Goal: Task Accomplishment & Management: Use online tool/utility

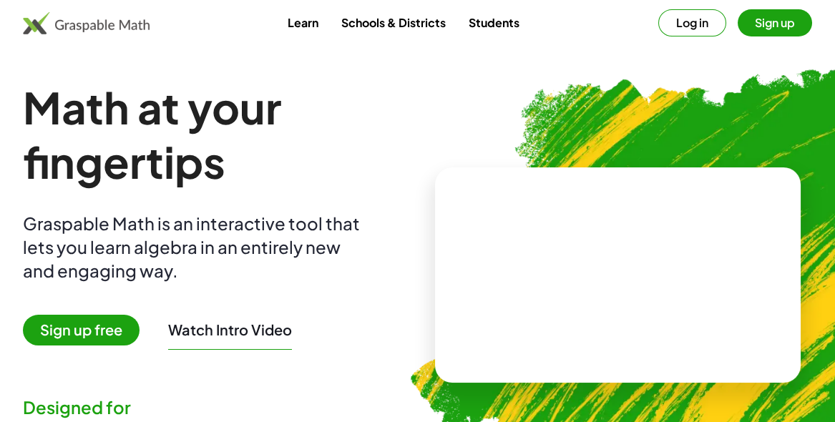
click at [782, 28] on button "Sign up" at bounding box center [774, 22] width 74 height 27
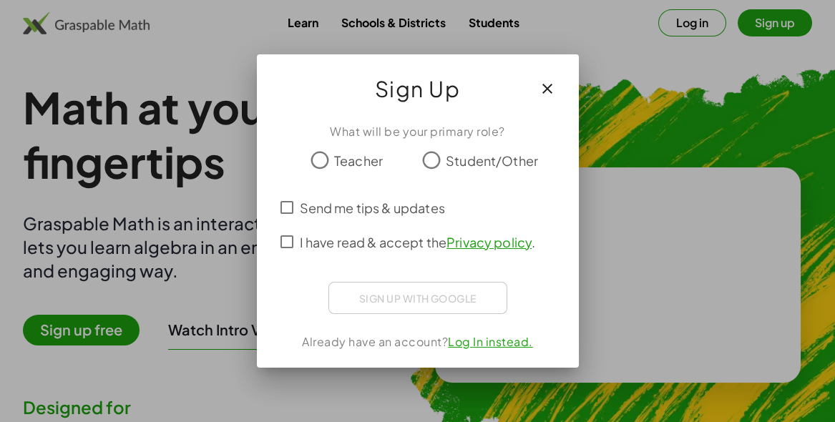
click at [574, 112] on div "Sign Up" at bounding box center [418, 82] width 322 height 57
click at [547, 97] on icon "button" at bounding box center [546, 88] width 17 height 17
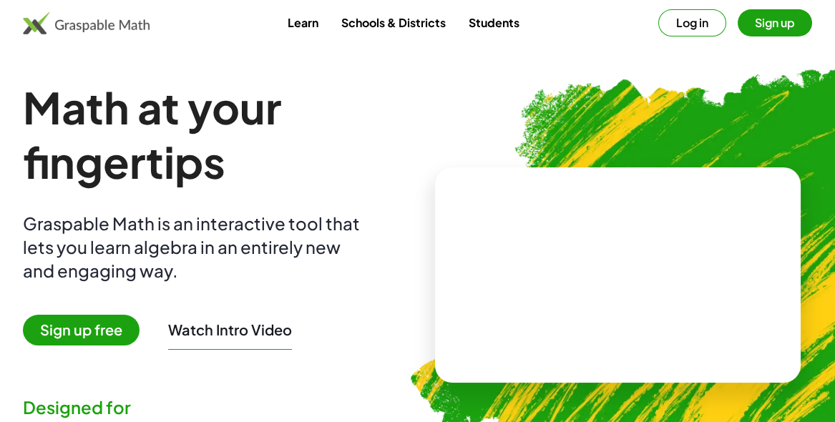
click at [89, 320] on span "Sign up free" at bounding box center [81, 330] width 117 height 31
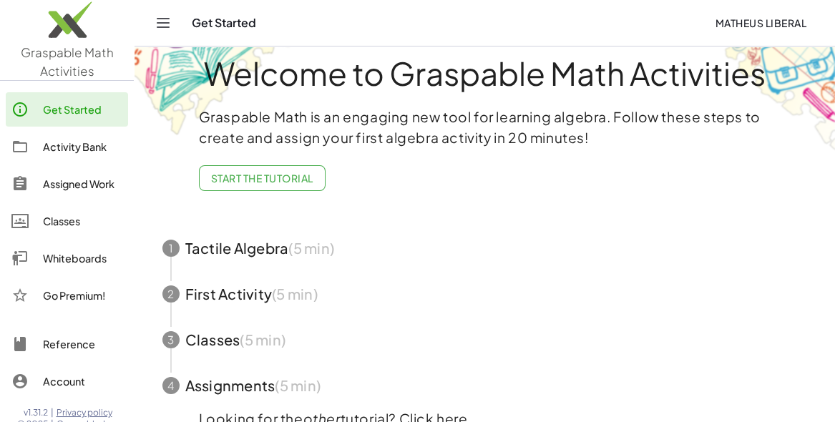
scroll to position [22, 0]
click at [54, 211] on link "Classes" at bounding box center [67, 221] width 122 height 34
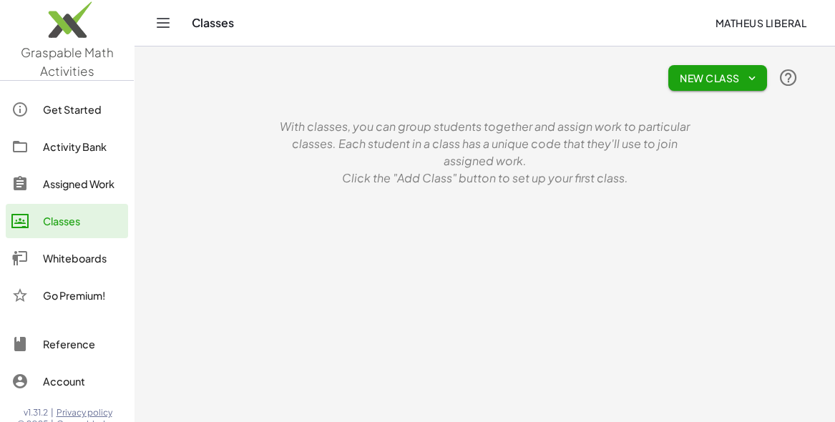
click at [47, 247] on link "Whiteboards" at bounding box center [67, 258] width 122 height 34
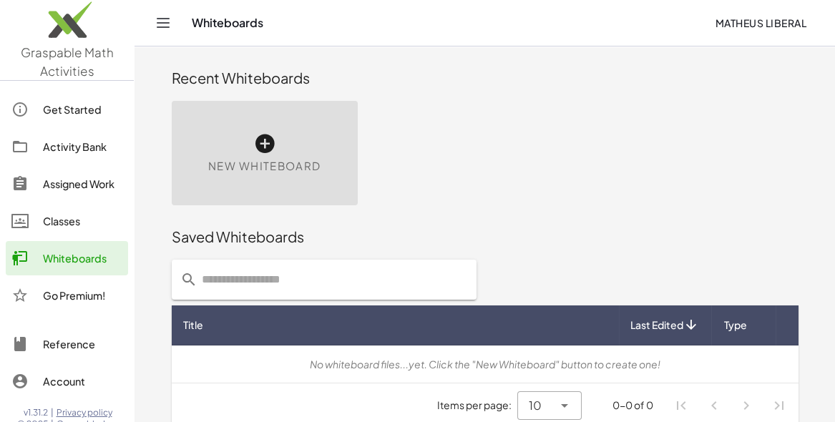
click at [250, 134] on div "New Whiteboard" at bounding box center [265, 153] width 186 height 104
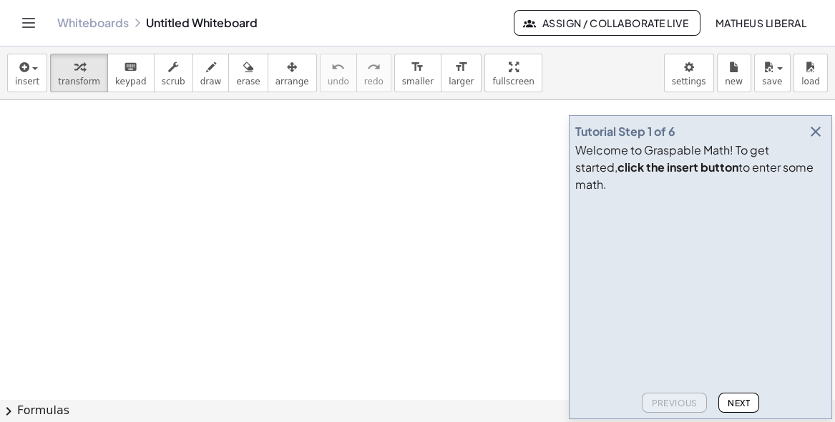
click at [806, 142] on button "button" at bounding box center [815, 132] width 20 height 20
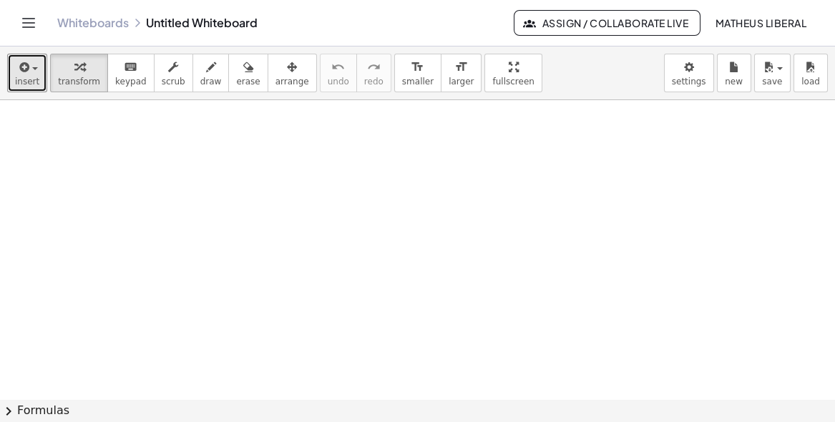
click at [23, 69] on icon "button" at bounding box center [22, 67] width 13 height 17
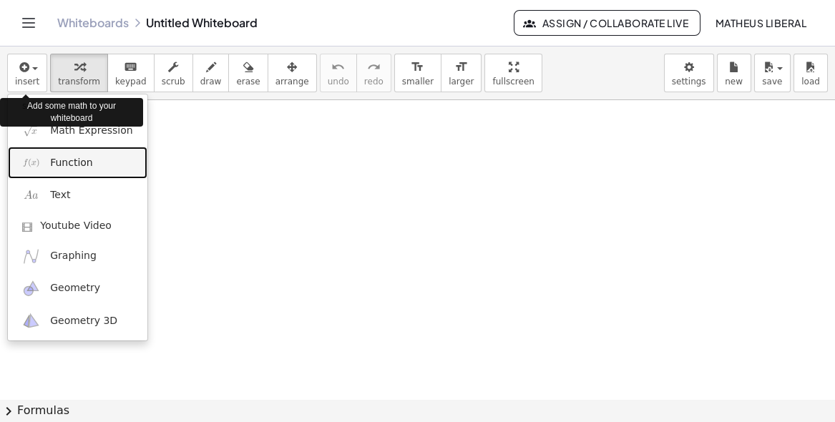
click at [53, 161] on span "Function" at bounding box center [71, 163] width 43 height 14
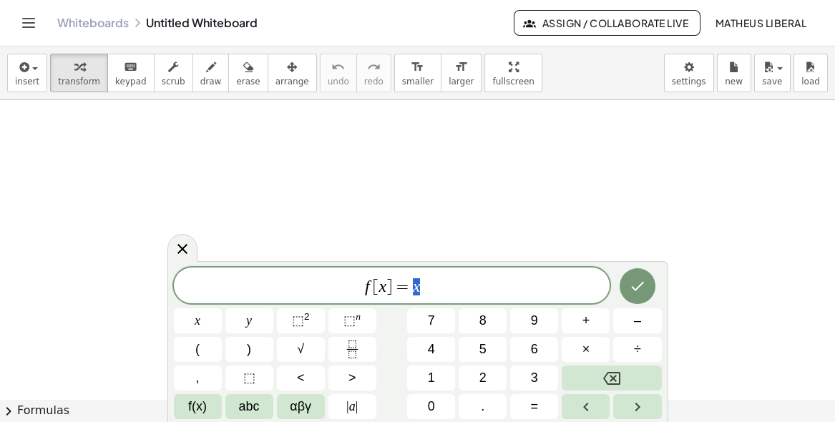
click at [354, 405] on span "| a |" at bounding box center [351, 406] width 11 height 19
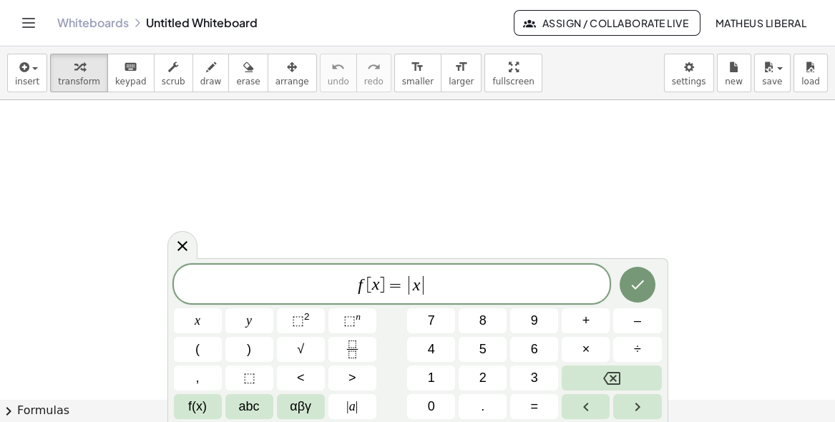
click at [497, 354] on button "5" at bounding box center [482, 349] width 48 height 25
click at [595, 320] on button "+" at bounding box center [585, 320] width 48 height 25
click at [498, 372] on button "2" at bounding box center [482, 377] width 48 height 25
click at [634, 274] on button "Done" at bounding box center [637, 285] width 36 height 36
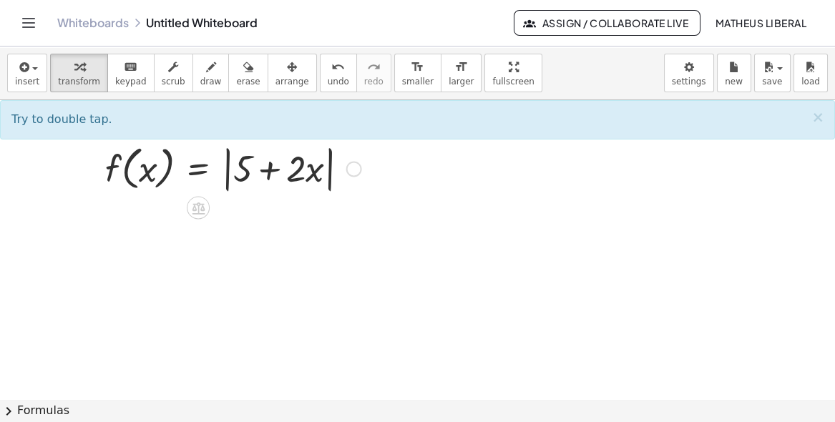
click at [199, 209] on icon at bounding box center [198, 207] width 15 height 15
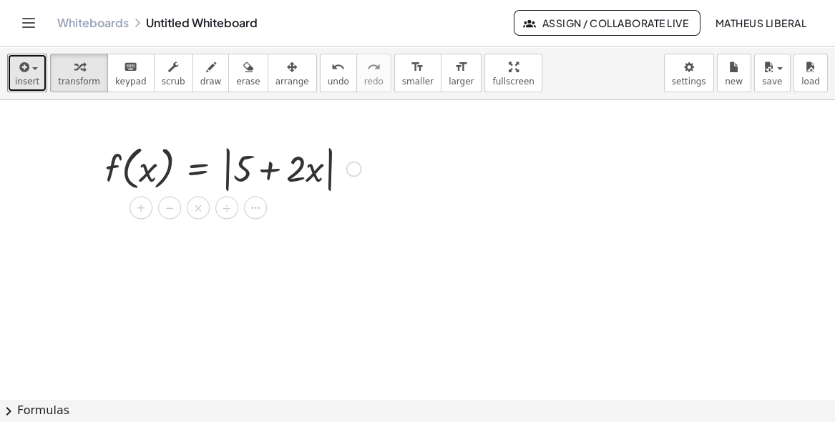
click at [34, 81] on span "insert" at bounding box center [27, 82] width 24 height 10
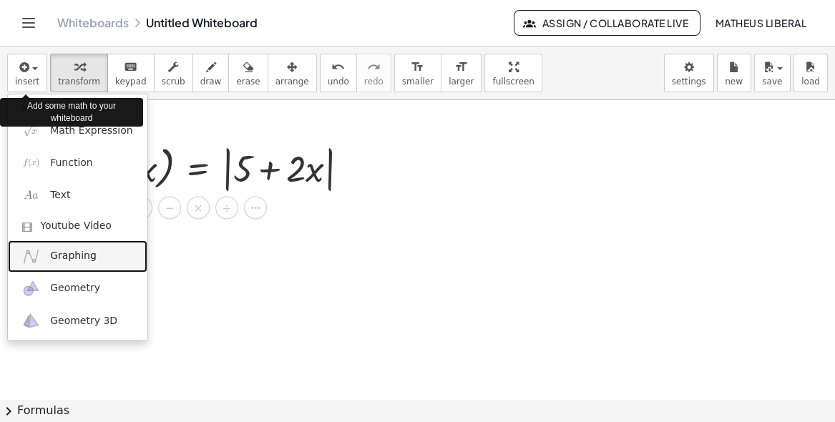
click at [36, 253] on img at bounding box center [31, 256] width 18 height 18
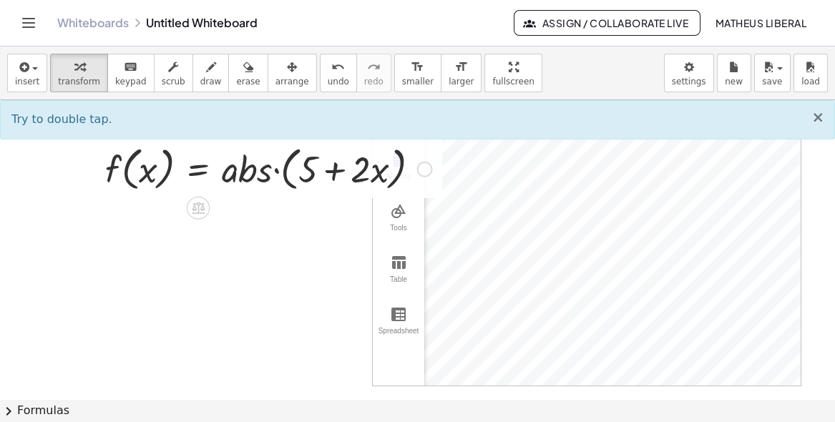
click at [819, 121] on span "×" at bounding box center [817, 117] width 13 height 17
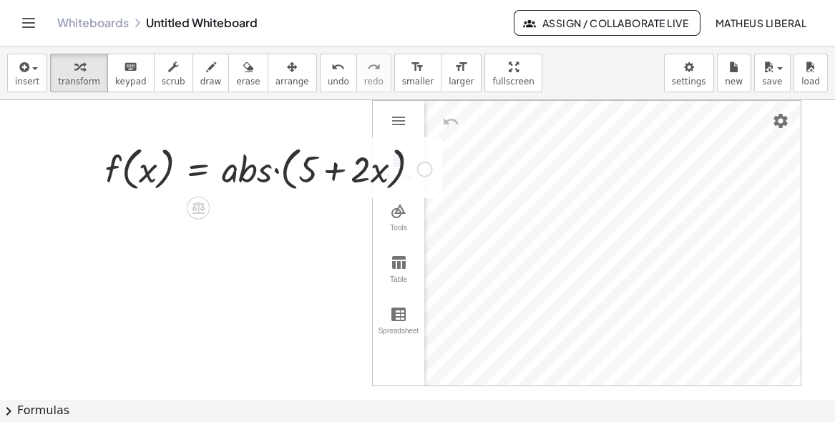
click at [440, 181] on div "f ( , x ) = · a · b · s · ( + 5 + · 2 · x )" at bounding box center [263, 168] width 358 height 62
click at [392, 317] on img "Graphing Calculator" at bounding box center [398, 313] width 17 height 17
click at [395, 315] on img "Graphing Calculator" at bounding box center [398, 313] width 17 height 17
click at [19, 15] on button "Toggle navigation" at bounding box center [28, 22] width 23 height 23
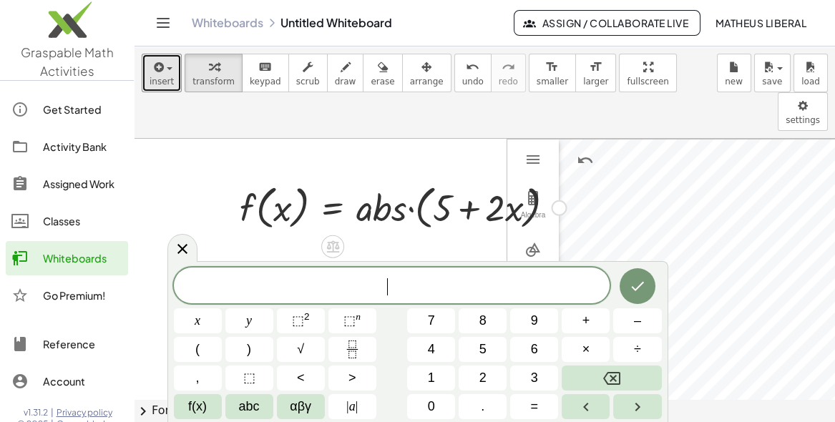
click at [147, 81] on button "insert" at bounding box center [162, 73] width 40 height 39
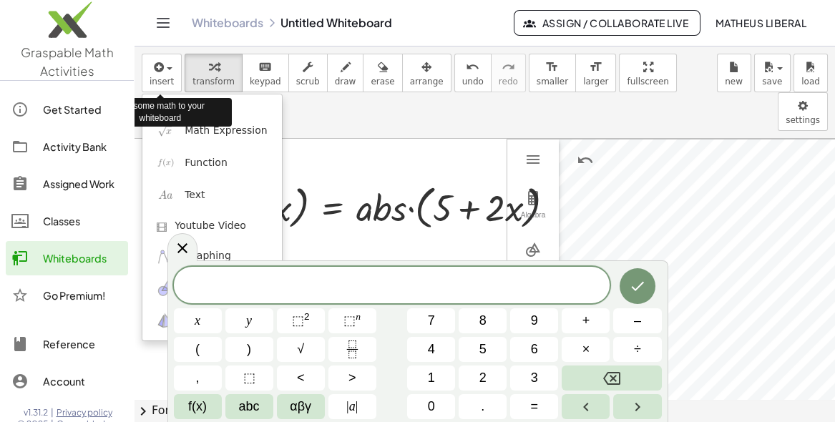
click at [418, 229] on div at bounding box center [417, 211] width 835 height 422
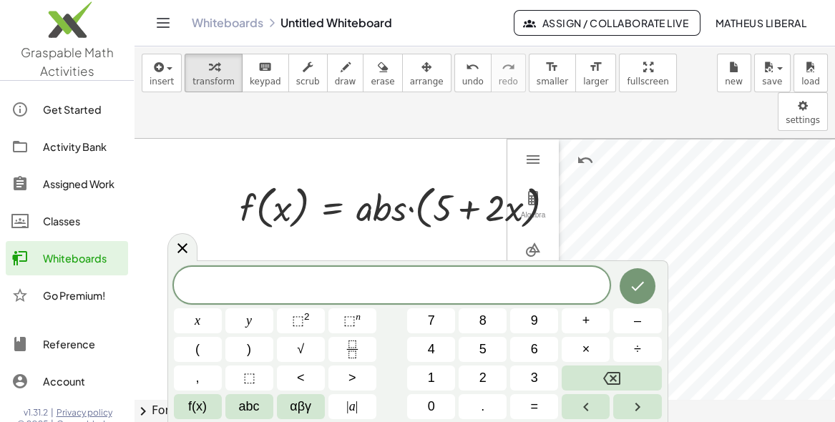
click at [176, 249] on icon at bounding box center [182, 248] width 17 height 17
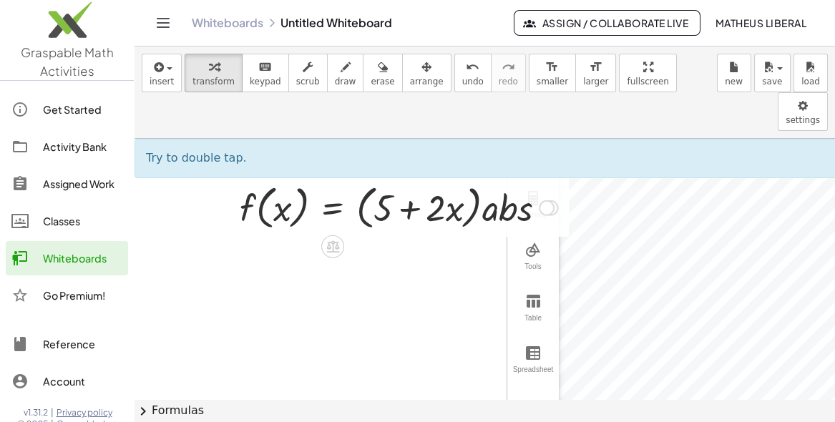
click at [526, 262] on div "Tools" at bounding box center [533, 272] width 46 height 20
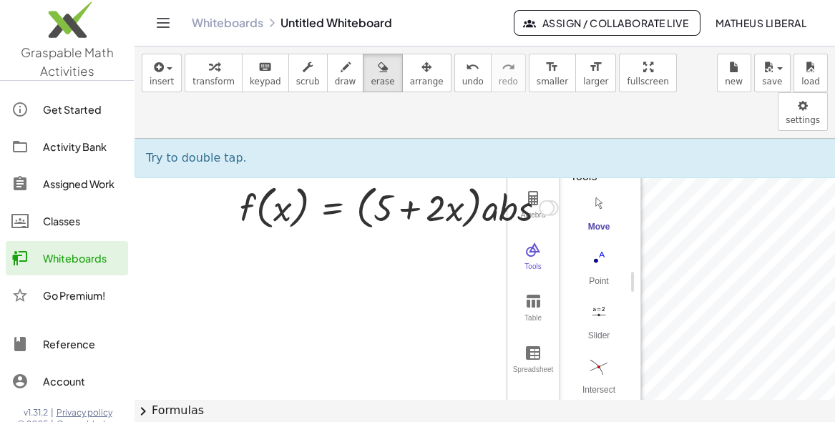
scroll to position [10, 0]
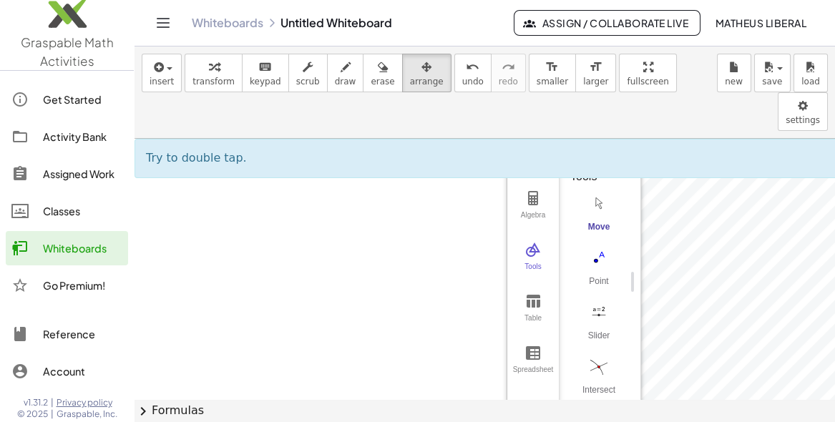
click at [580, 246] on img "Point. Select position or line, function, or curve" at bounding box center [598, 257] width 57 height 23
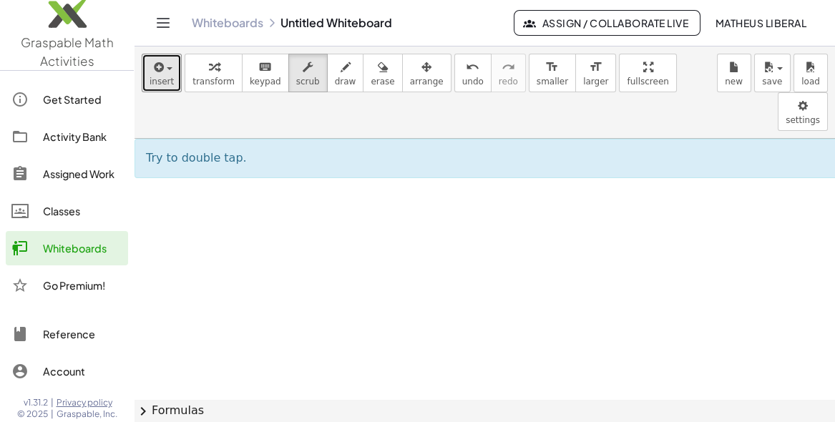
click at [161, 70] on icon "button" at bounding box center [157, 67] width 13 height 17
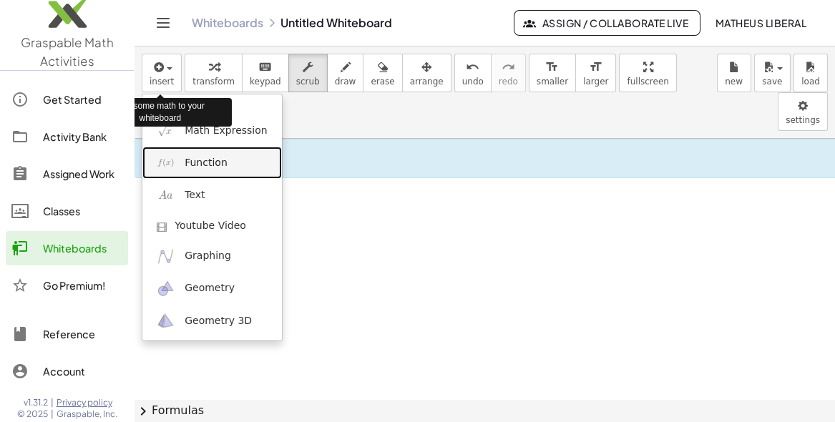
click at [228, 160] on link "Function" at bounding box center [211, 163] width 139 height 32
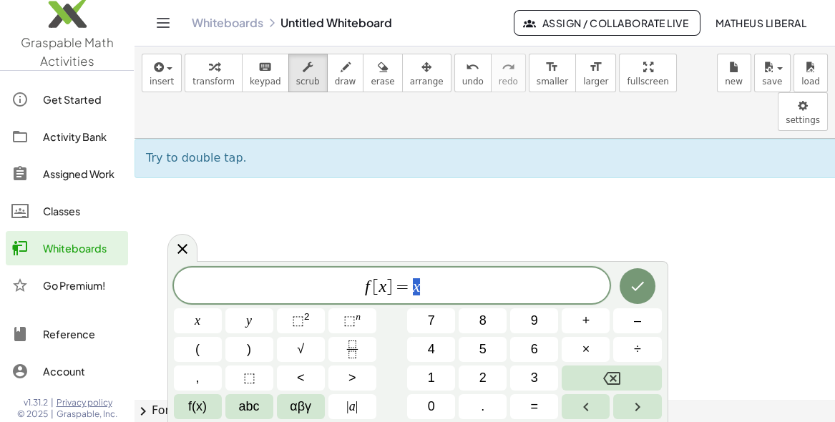
click at [212, 406] on button "f(x)" at bounding box center [198, 406] width 48 height 25
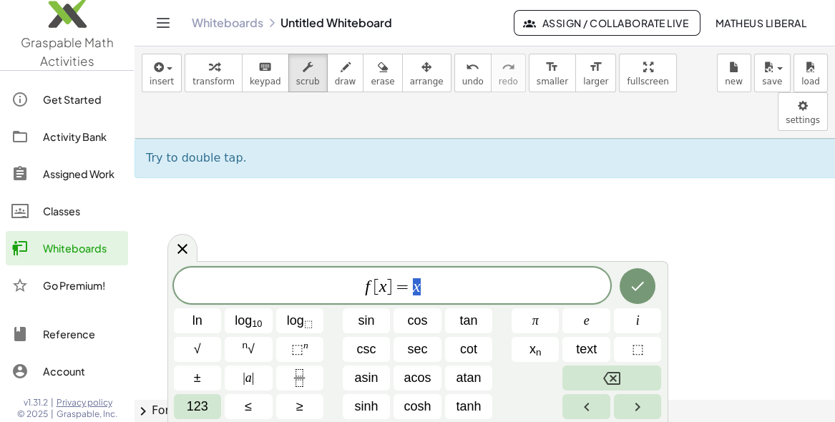
click at [252, 326] on sub "10" at bounding box center [257, 323] width 10 height 11
click at [207, 403] on button "123" at bounding box center [198, 406] width 48 height 25
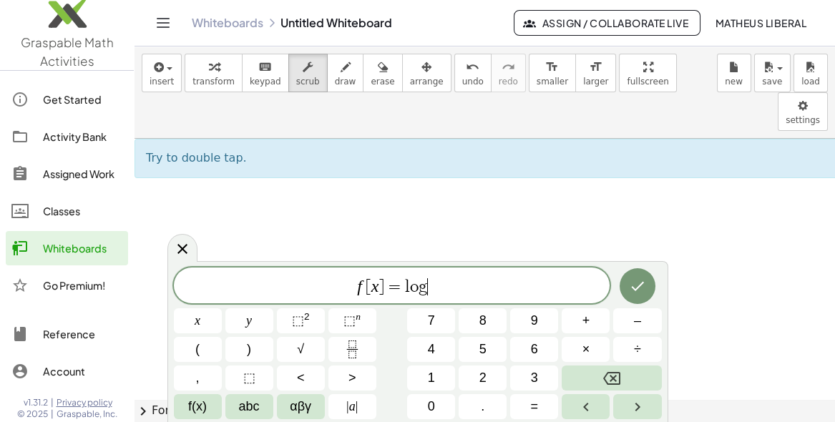
click at [528, 368] on button "3" at bounding box center [534, 377] width 48 height 25
click at [486, 368] on button "2" at bounding box center [482, 377] width 48 height 25
click at [637, 277] on icon "Done" at bounding box center [637, 285] width 17 height 17
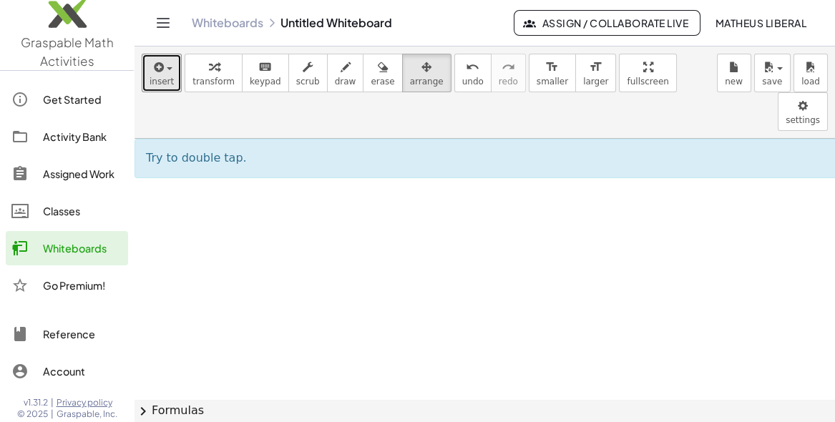
click at [167, 59] on div "button" at bounding box center [161, 66] width 24 height 17
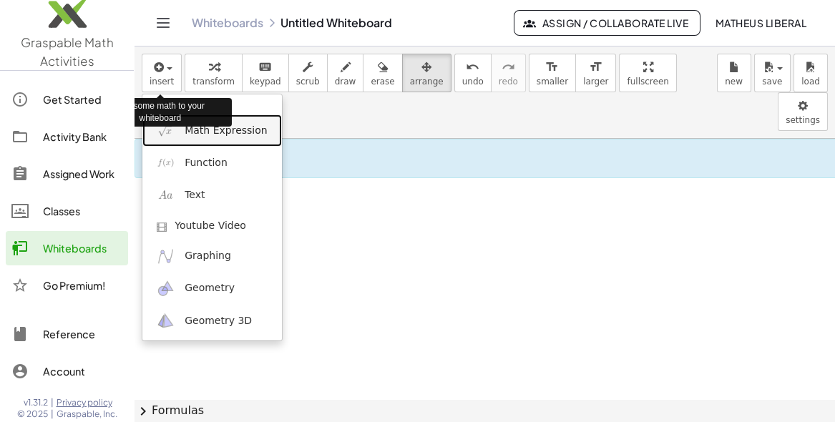
click at [257, 131] on span "Math Expression" at bounding box center [226, 131] width 82 height 14
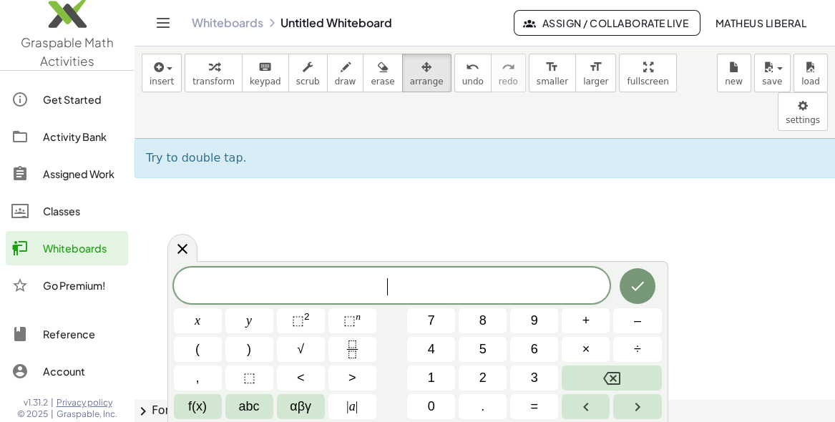
click at [490, 377] on button "2" at bounding box center [482, 377] width 48 height 25
click at [491, 348] on button "5" at bounding box center [482, 349] width 48 height 25
click at [197, 315] on span "x" at bounding box center [198, 320] width 6 height 19
click at [589, 330] on button "+" at bounding box center [585, 320] width 48 height 25
click at [492, 318] on button "8" at bounding box center [482, 320] width 48 height 25
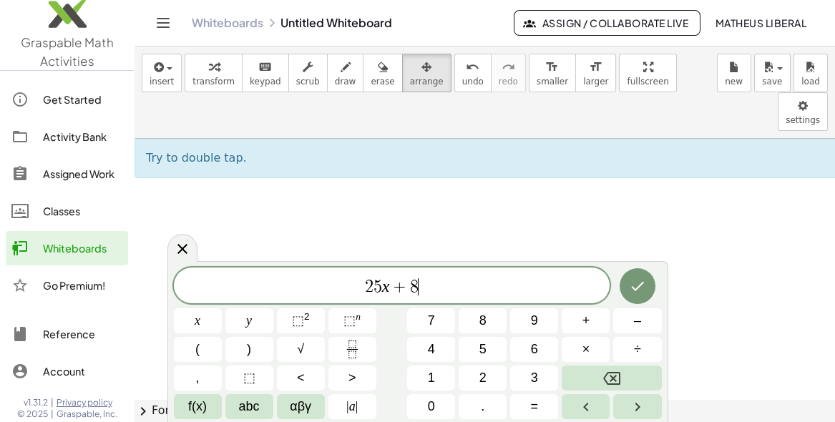
click at [533, 408] on span "=" at bounding box center [535, 406] width 8 height 19
click at [548, 341] on button "6" at bounding box center [534, 349] width 48 height 25
click at [483, 320] on span "8" at bounding box center [482, 320] width 7 height 19
click at [640, 318] on span "–" at bounding box center [637, 320] width 7 height 19
click at [492, 373] on button "2" at bounding box center [482, 377] width 48 height 25
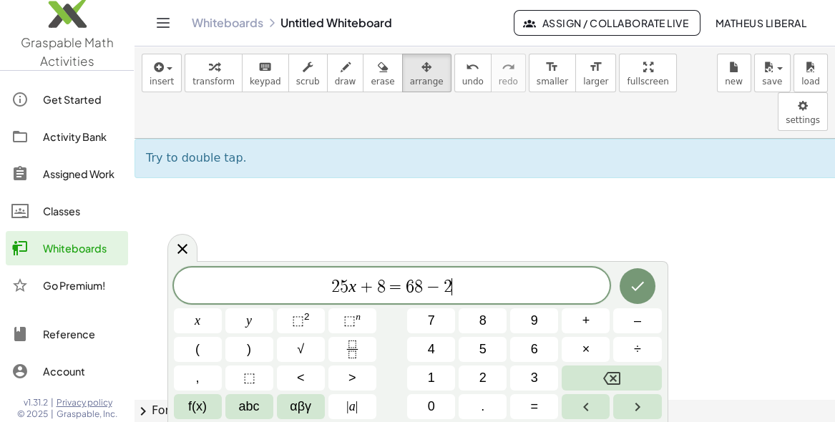
click at [625, 376] on button "Backspace" at bounding box center [610, 377] width 99 height 25
click at [489, 340] on button "5" at bounding box center [482, 349] width 48 height 25
click at [634, 288] on icon "Done" at bounding box center [637, 286] width 13 height 9
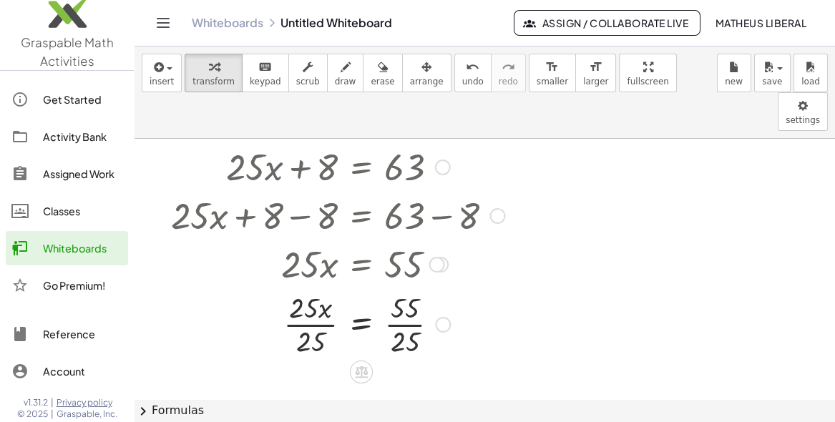
scroll to position [87, 0]
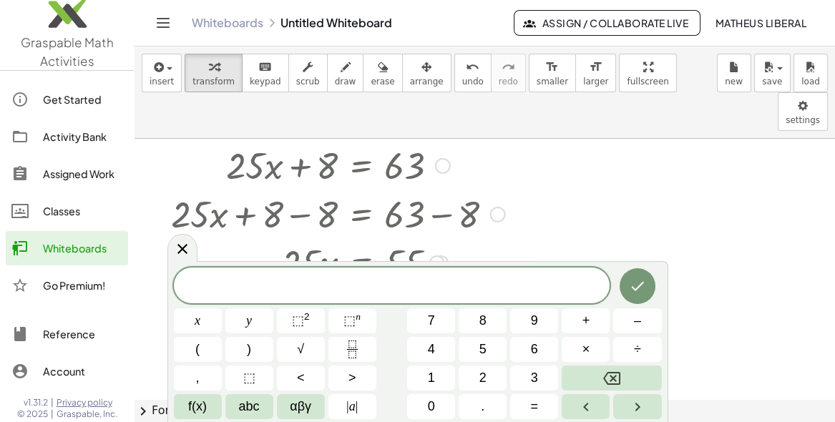
click at [167, 245] on div at bounding box center [182, 248] width 30 height 28
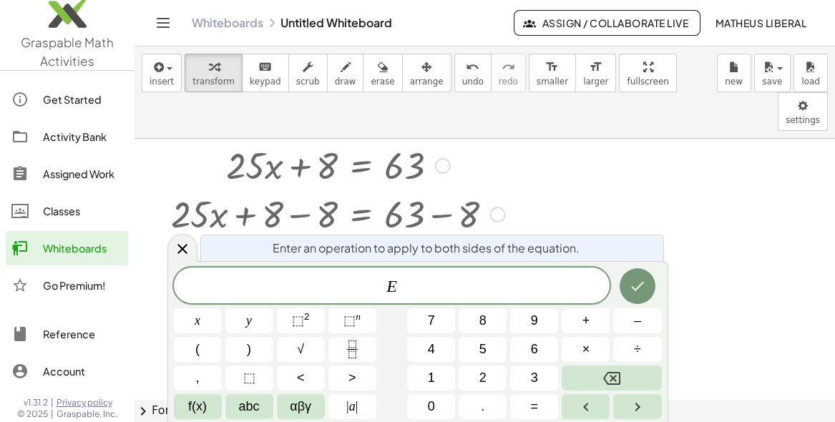
click at [174, 238] on div at bounding box center [182, 248] width 30 height 28
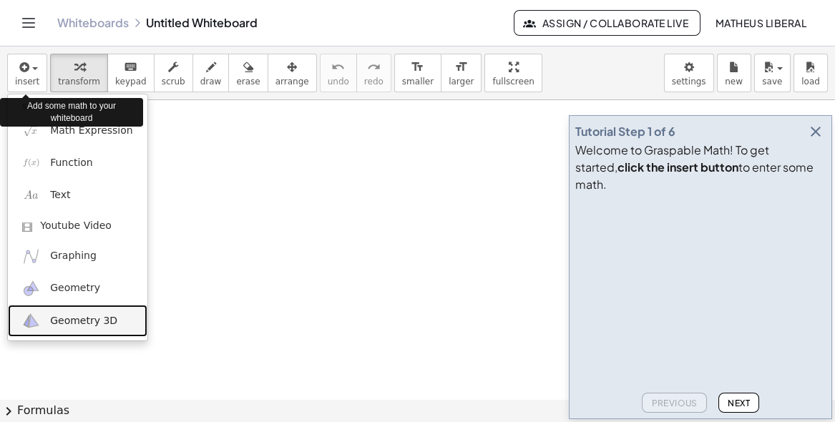
click at [94, 314] on span "Geometry 3D" at bounding box center [83, 321] width 67 height 14
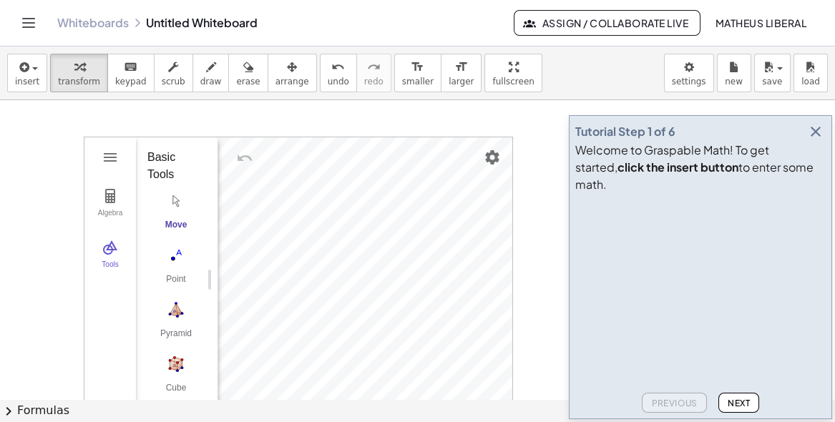
click at [822, 140] on icon "button" at bounding box center [815, 131] width 17 height 17
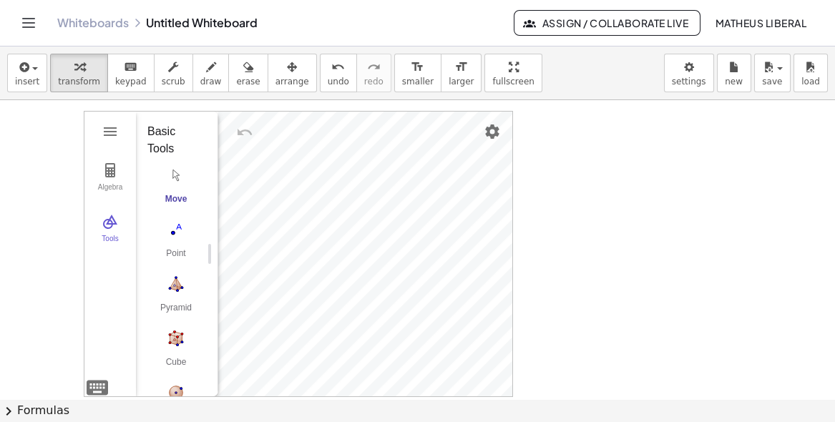
scroll to position [24, 0]
click at [495, 132] on img "Settings" at bounding box center [491, 132] width 17 height 17
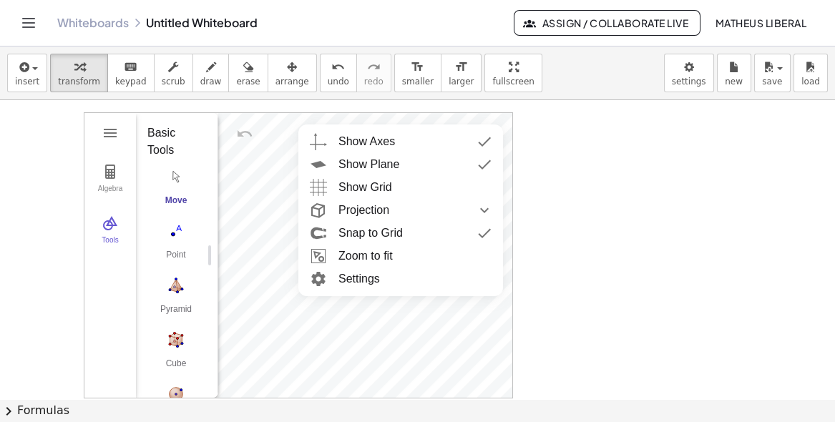
click at [488, 142] on img "3D Calculator" at bounding box center [484, 141] width 26 height 23
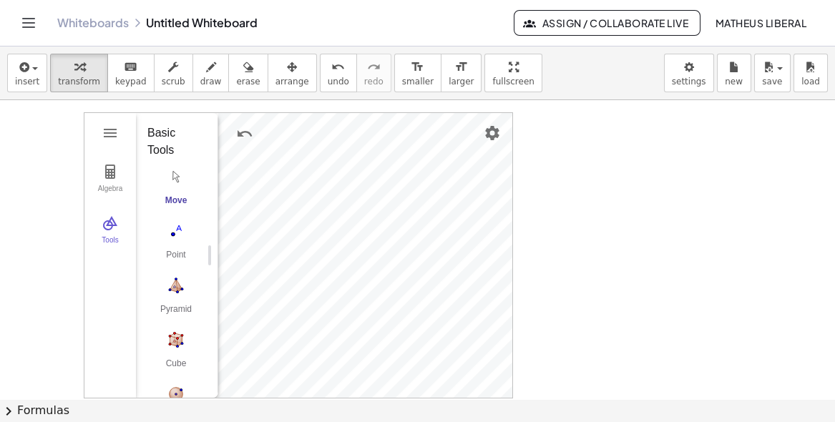
click at [493, 131] on img "Settings" at bounding box center [491, 132] width 17 height 17
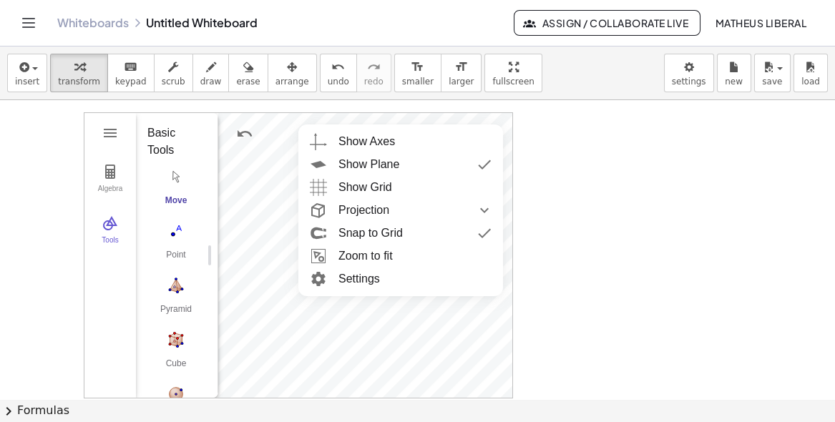
click at [489, 162] on img "3D Calculator" at bounding box center [484, 164] width 26 height 23
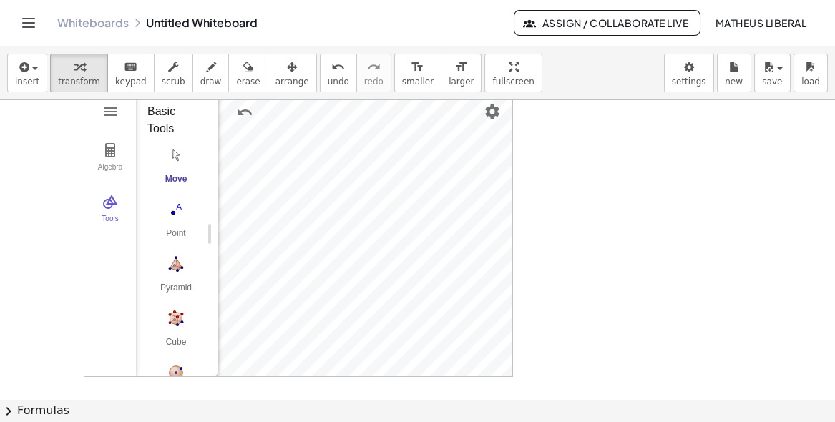
scroll to position [46, 0]
click at [181, 270] on img "Pyramid. Select a polygon for bottom, then select top point" at bounding box center [175, 263] width 57 height 23
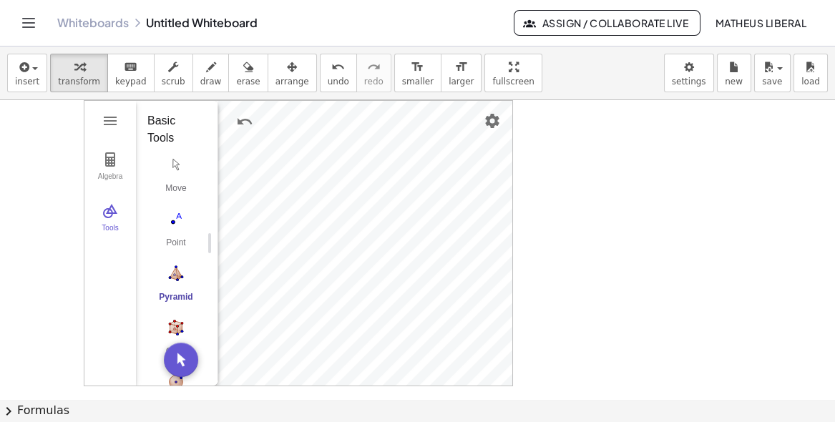
click at [177, 354] on img "Move. Drag or select object" at bounding box center [181, 360] width 34 height 34
click at [177, 277] on img "Pyramid. Select a polygon for bottom, then select top point" at bounding box center [175, 273] width 57 height 23
click at [488, 118] on img "Settings" at bounding box center [491, 120] width 17 height 17
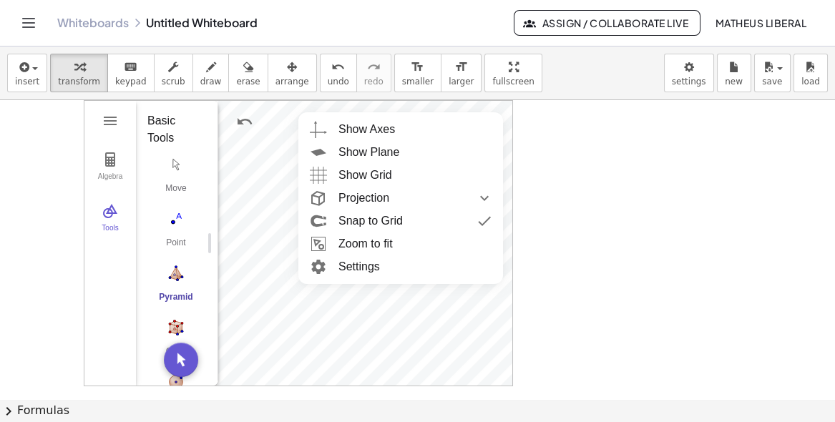
click at [458, 149] on div "Show Plane" at bounding box center [414, 152] width 153 height 23
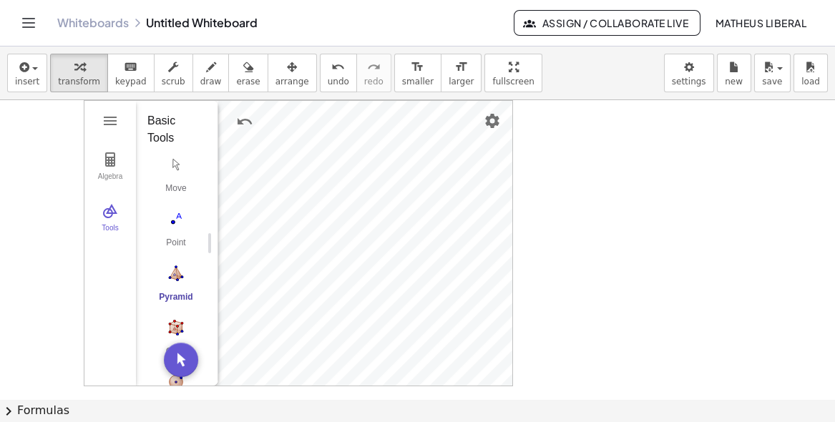
click at [174, 275] on img "Pyramid. Select a polygon for bottom, then select top point" at bounding box center [175, 273] width 57 height 23
click at [166, 221] on img "Point. Select position or line, function, or curve" at bounding box center [175, 218] width 57 height 23
click at [159, 171] on img "Move. Drag or select object" at bounding box center [175, 164] width 57 height 23
click at [162, 267] on img "Pyramid. Select a polygon for bottom, then select top point" at bounding box center [175, 273] width 57 height 23
click at [184, 169] on img "Move. Drag or select object" at bounding box center [175, 164] width 57 height 23
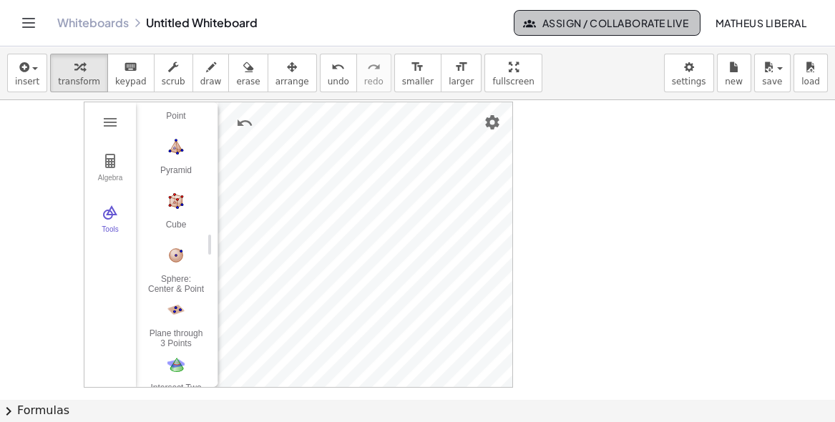
scroll to position [136, 0]
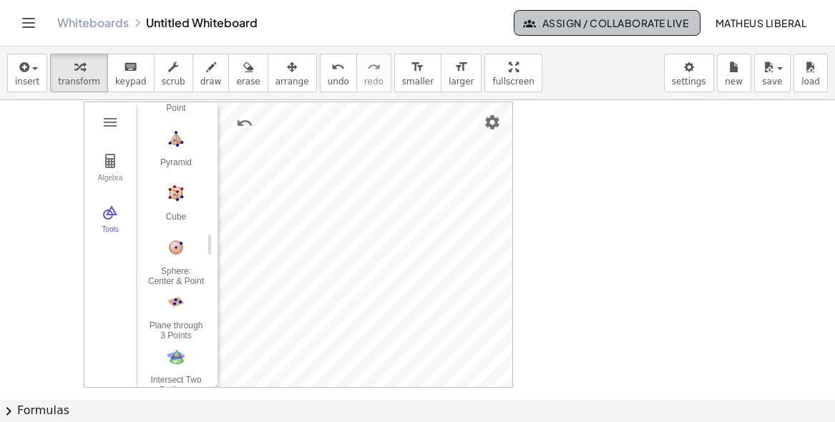
click at [164, 268] on div "Sphere: Center & Point" at bounding box center [175, 276] width 57 height 20
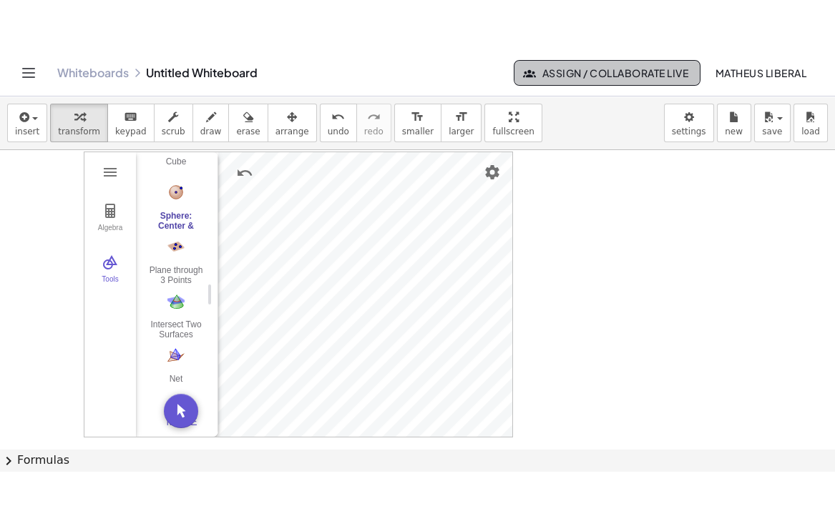
scroll to position [248, 0]
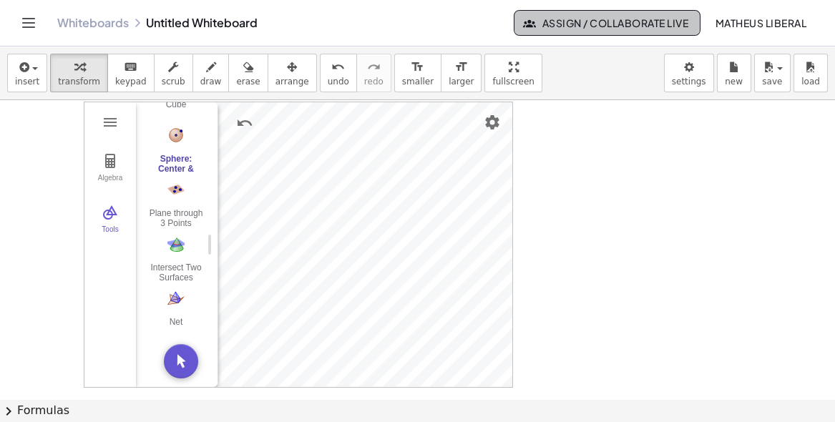
click at [157, 252] on img "Intersect Two Surfaces. Select two surfaces" at bounding box center [175, 243] width 57 height 23
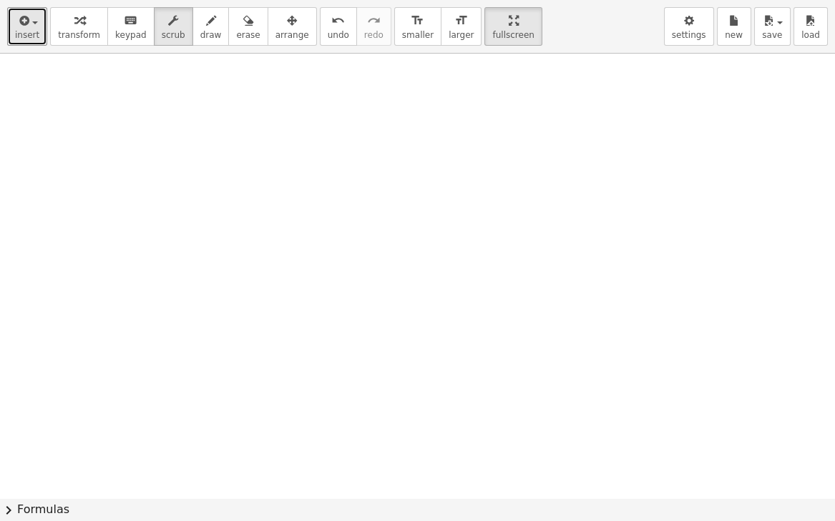
click at [30, 25] on div "button" at bounding box center [27, 19] width 24 height 17
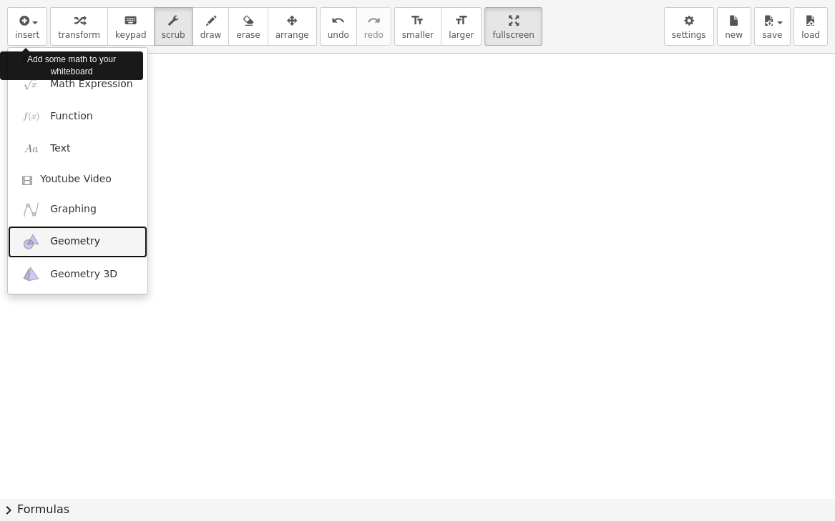
click at [34, 240] on img at bounding box center [31, 242] width 18 height 18
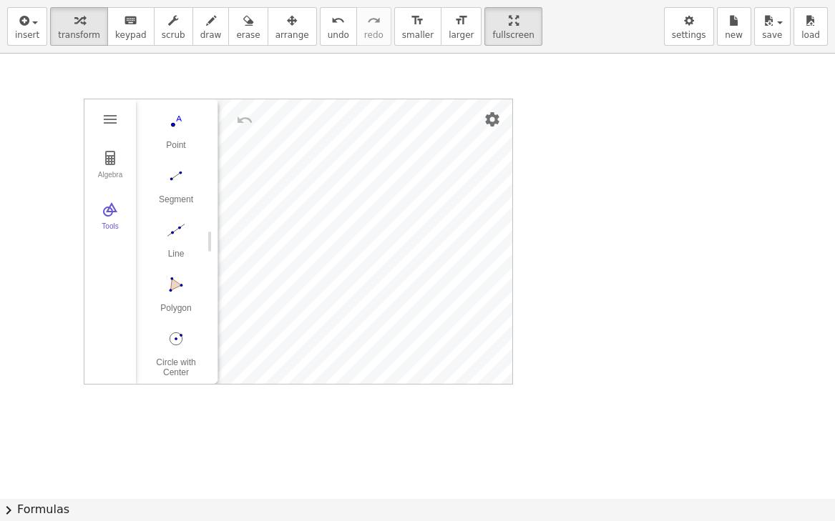
scroll to position [95, 0]
